Goal: Task Accomplishment & Management: Use online tool/utility

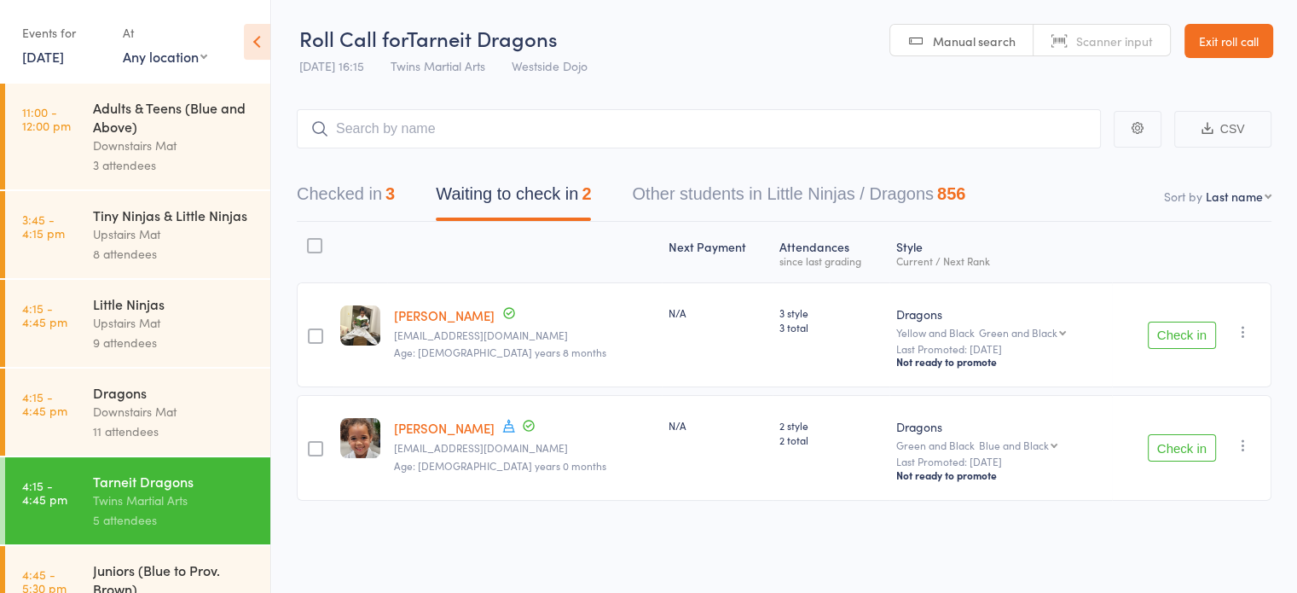
click at [1191, 437] on button "Check in" at bounding box center [1182, 447] width 68 height 27
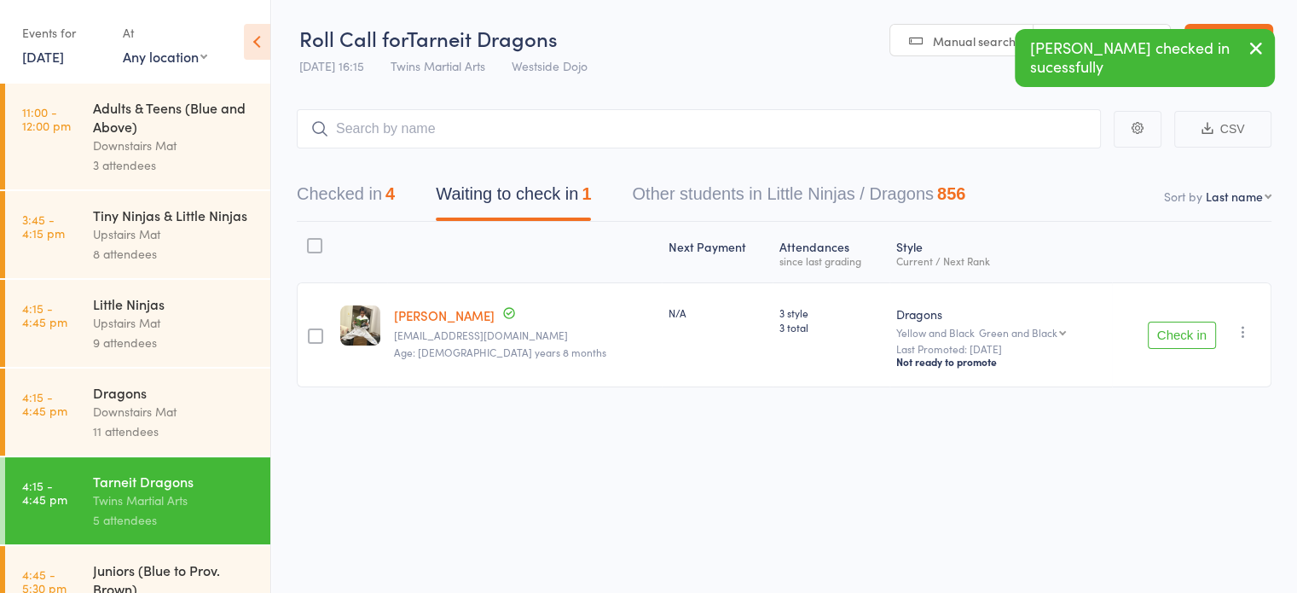
click at [1243, 330] on icon "button" at bounding box center [1243, 331] width 17 height 17
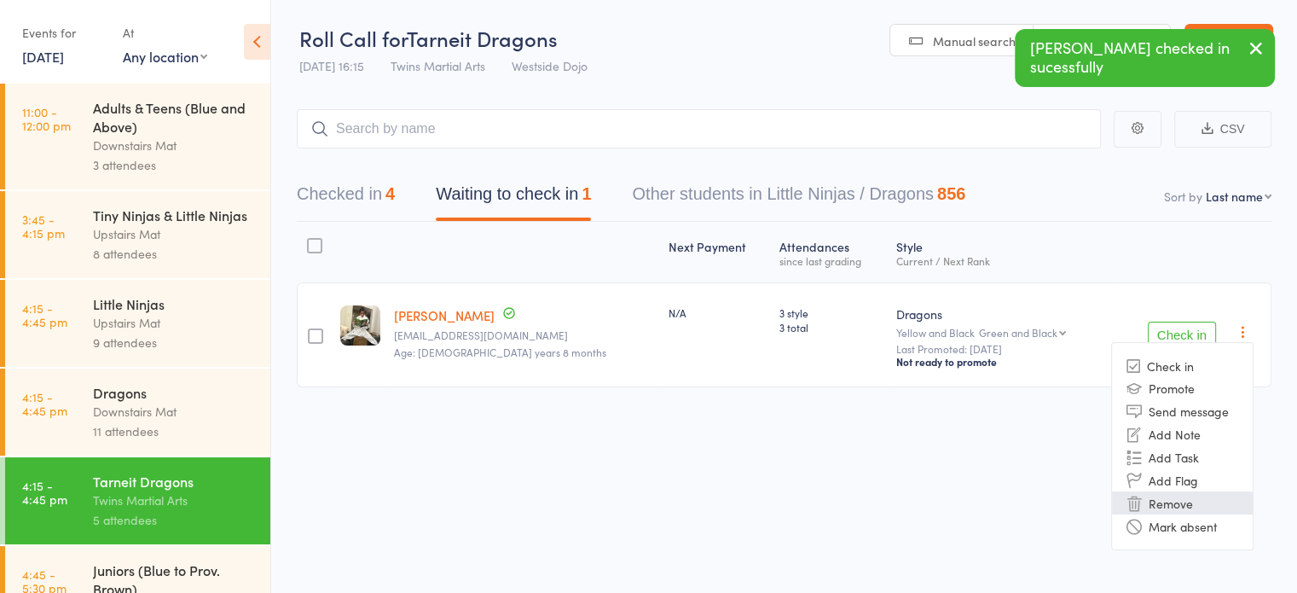
click at [1180, 494] on li "Remove" at bounding box center [1182, 502] width 141 height 23
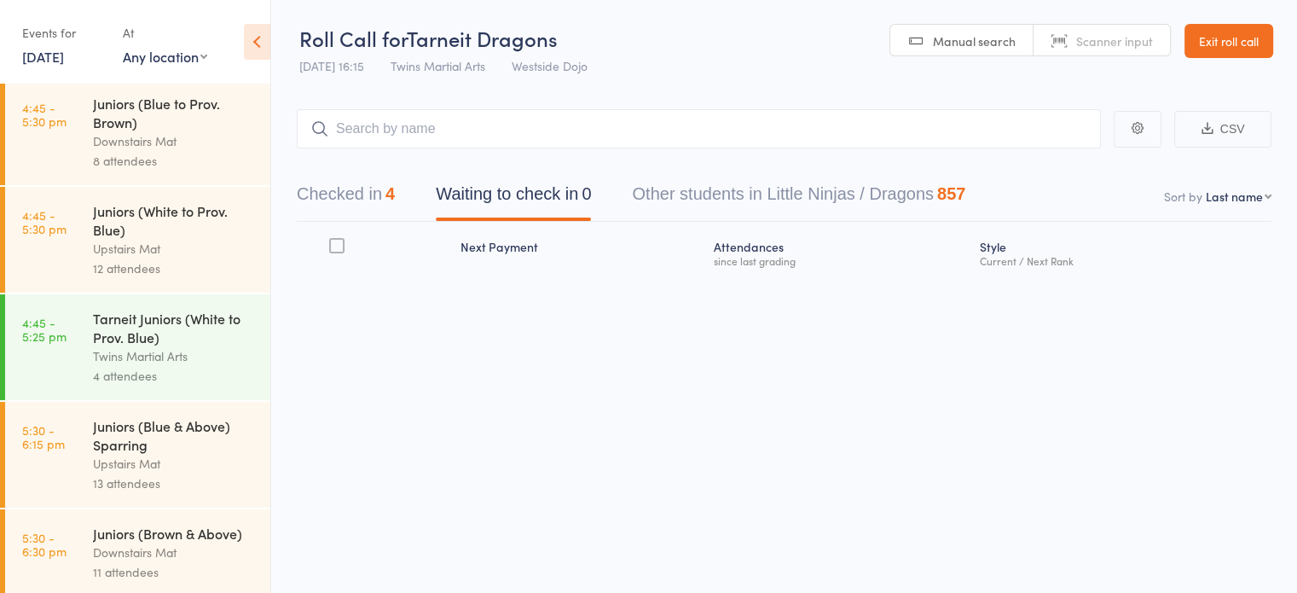
scroll to position [463, 0]
click at [133, 350] on div "Tarneit Juniors (White to Prov. Blue)" at bounding box center [174, 331] width 163 height 38
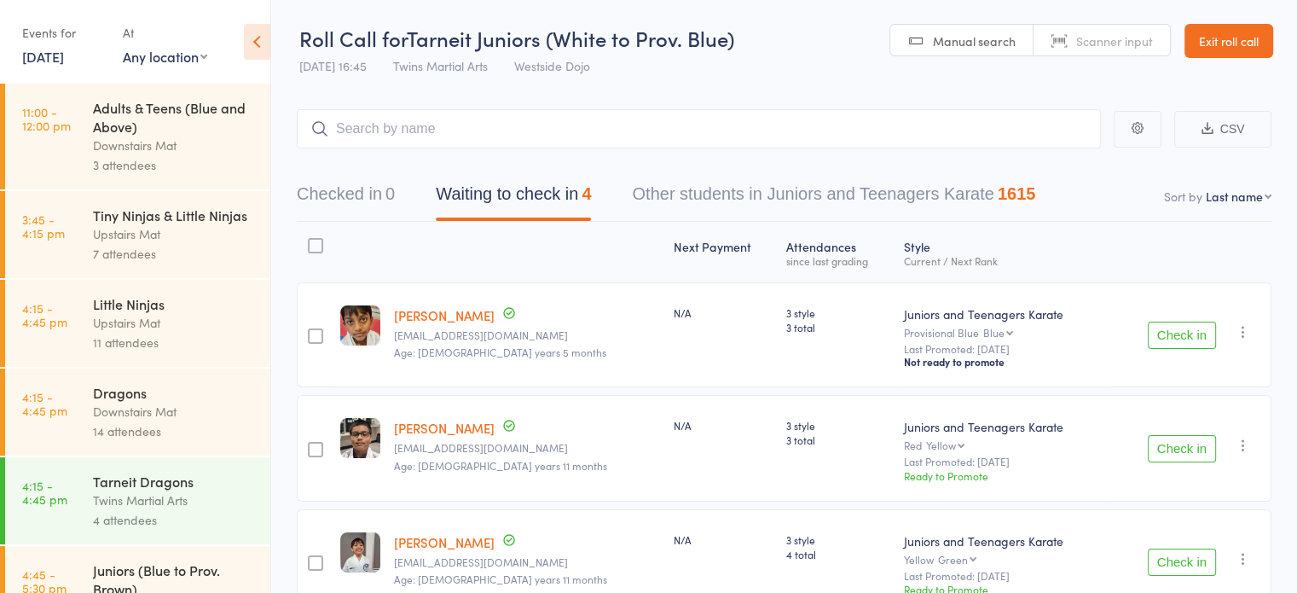
click at [1182, 333] on button "Check in" at bounding box center [1182, 335] width 68 height 27
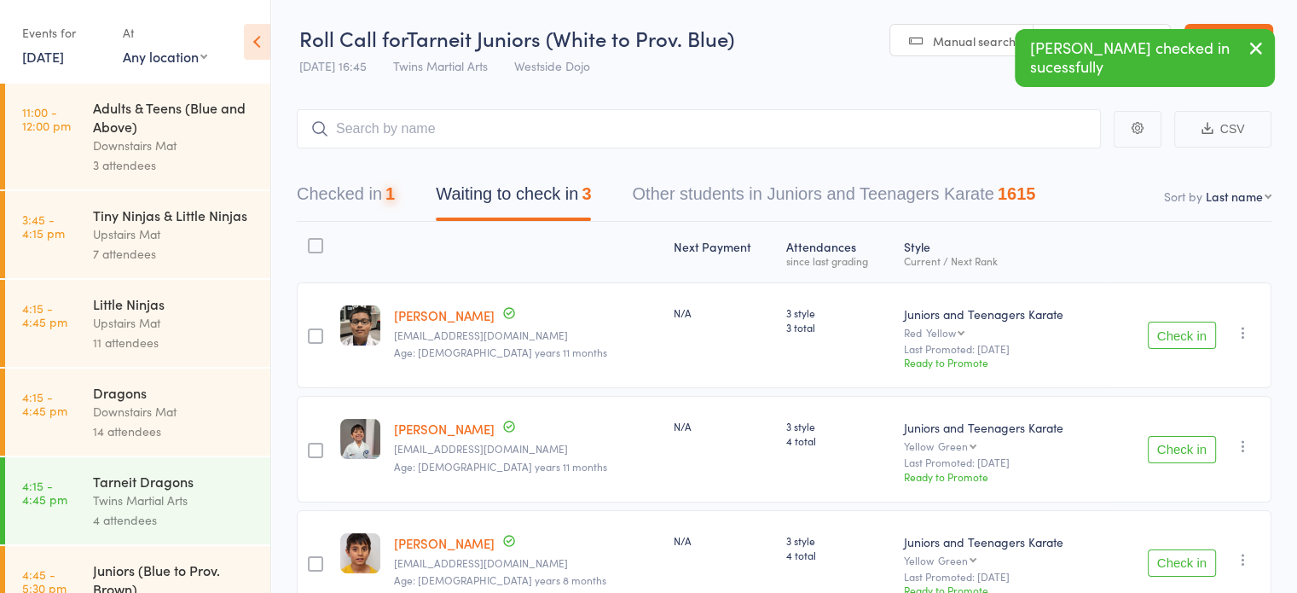
click at [1185, 327] on button "Check in" at bounding box center [1182, 335] width 68 height 27
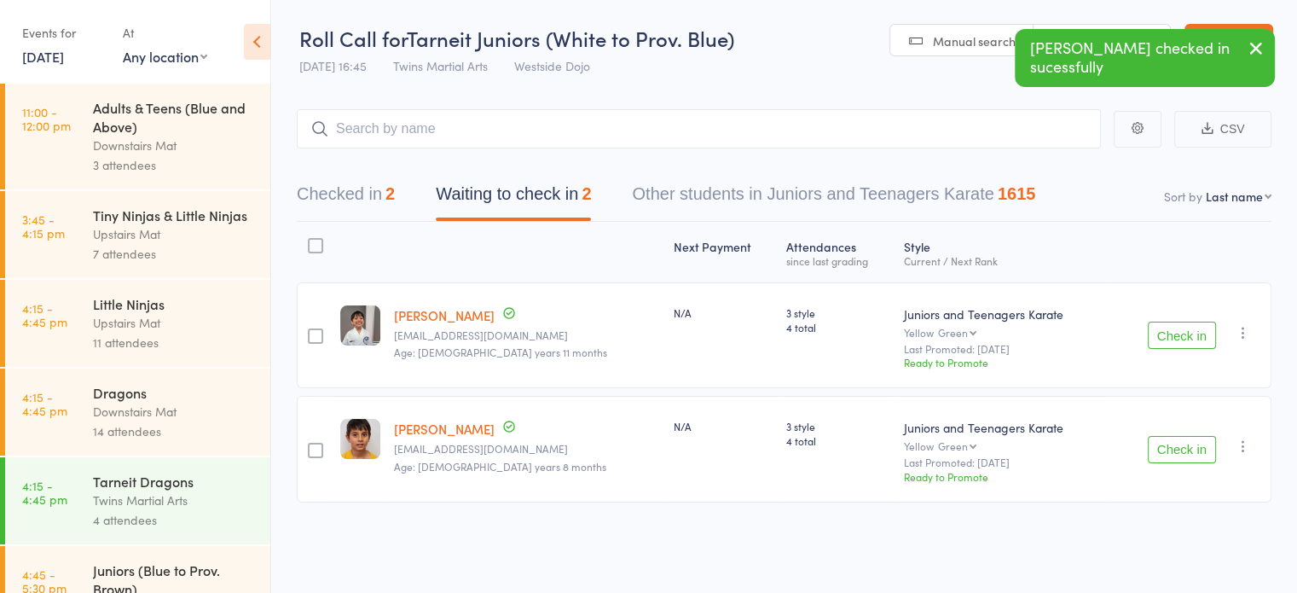
click at [321, 254] on label at bounding box center [315, 247] width 15 height 19
click at [311, 240] on input "checkbox" at bounding box center [311, 240] width 0 height 0
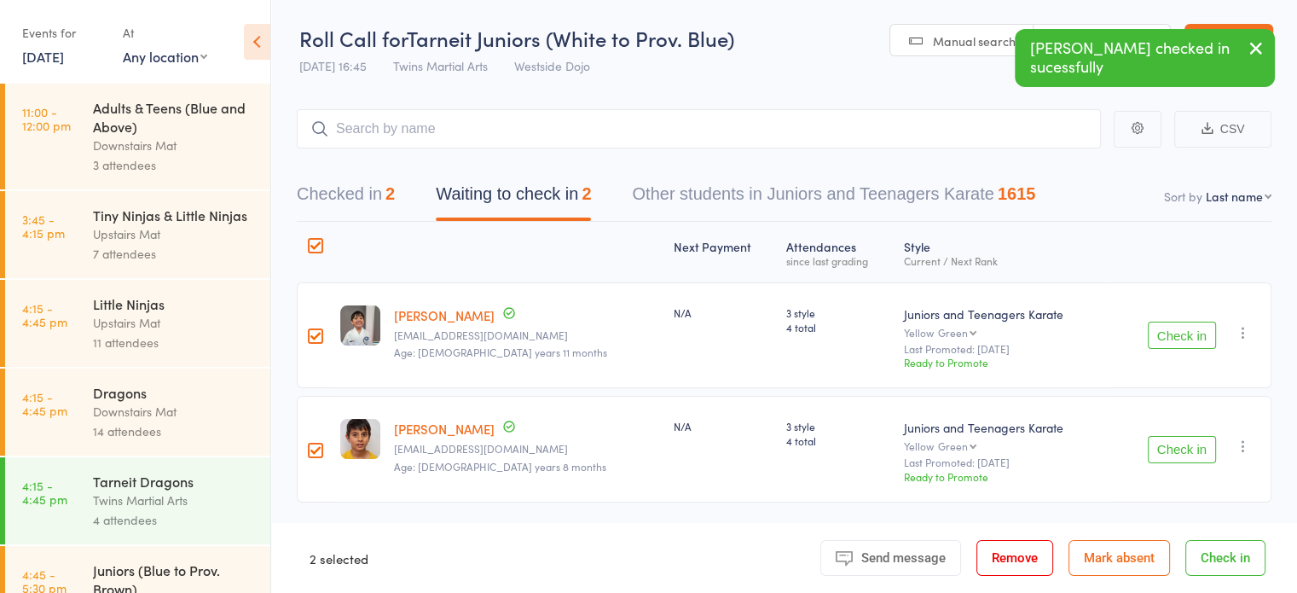
click at [1033, 559] on button "Remove" at bounding box center [1014, 558] width 77 height 36
